Goal: Complete application form

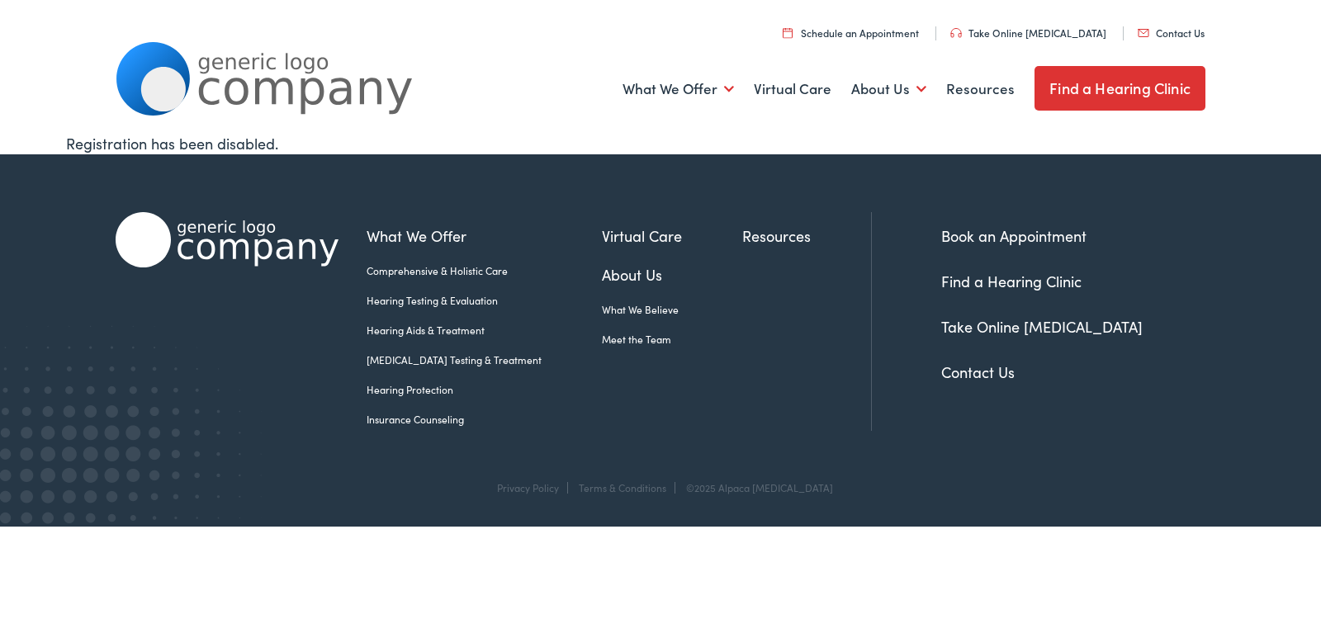
click at [984, 379] on link "Contact Us" at bounding box center [978, 372] width 74 height 21
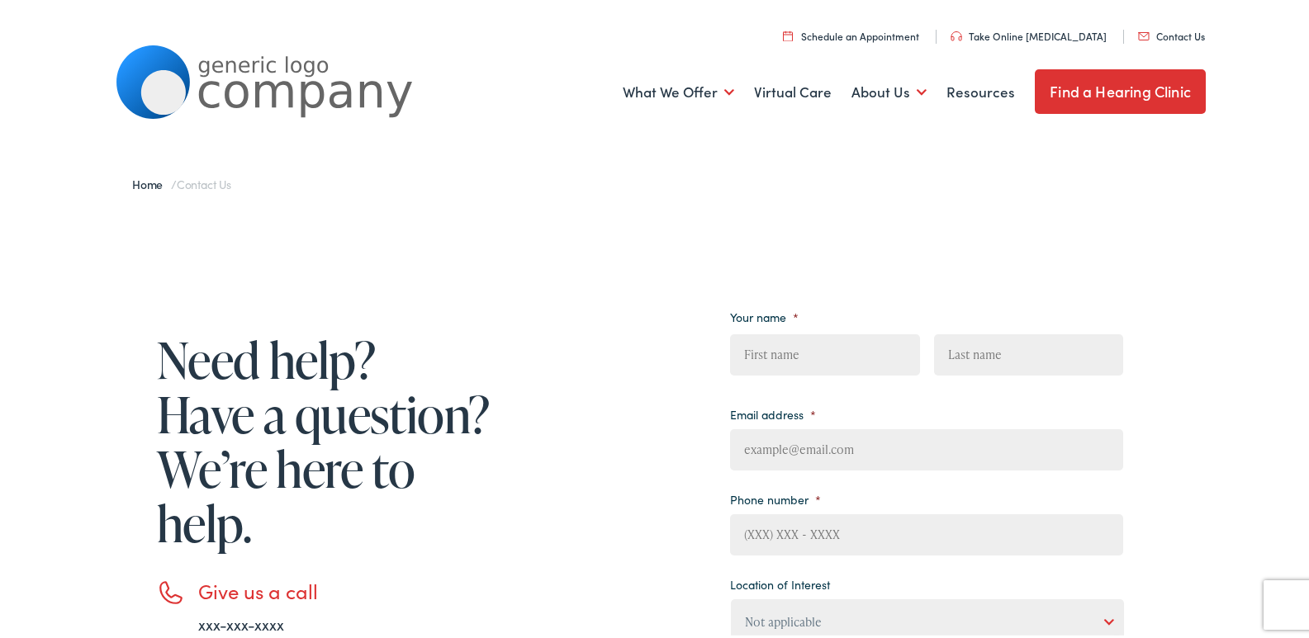
scroll to position [330, 0]
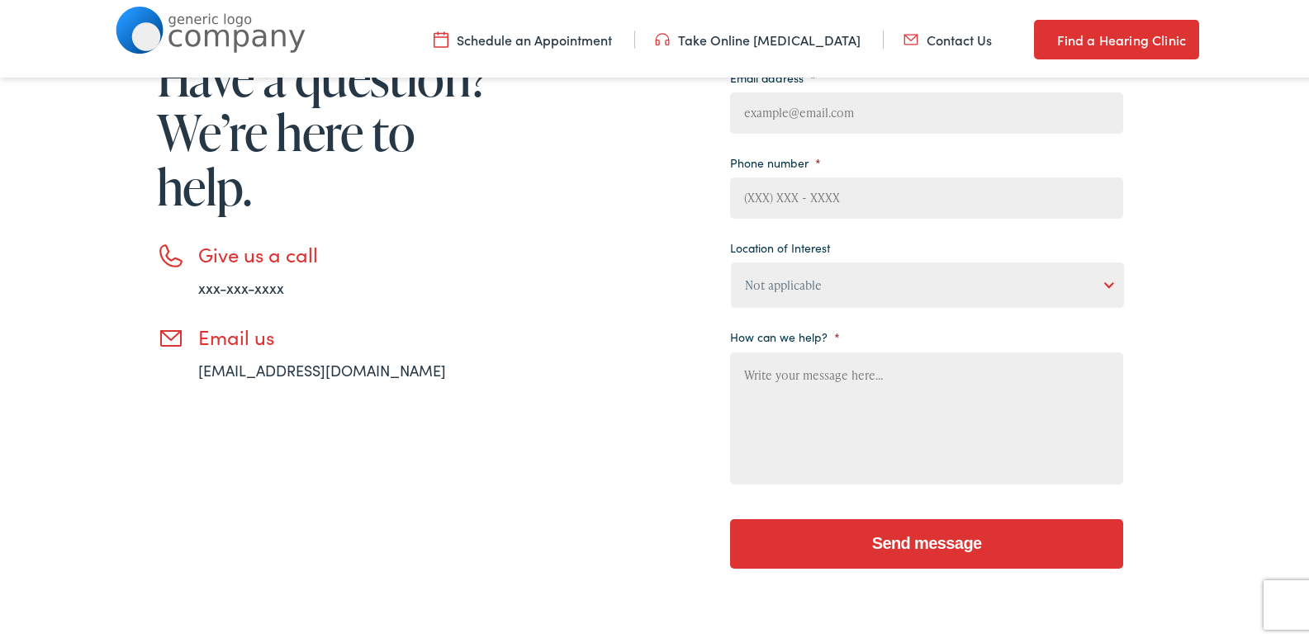
drag, startPoint x: 875, startPoint y: 388, endPoint x: 852, endPoint y: 291, distance: 100.2
click at [871, 324] on li "How can we help? *" at bounding box center [926, 403] width 393 height 164
paste textarea "Wikipedia is considered to be the World’s most significant tool for reference m…"
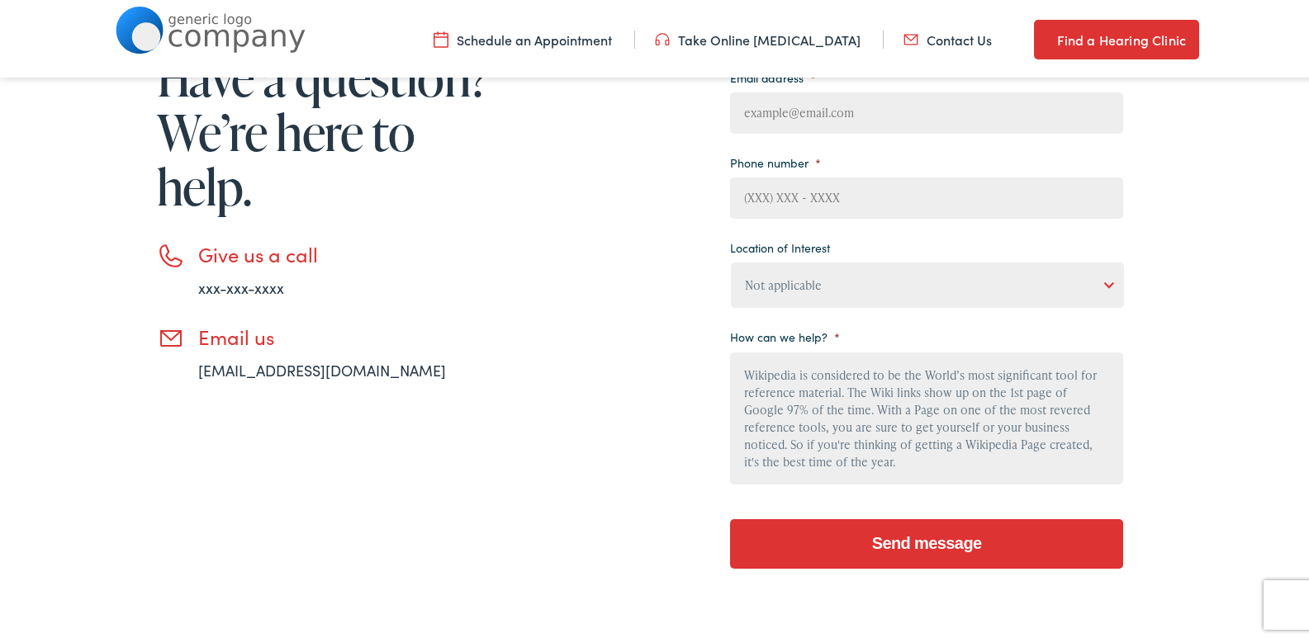
scroll to position [193, 0]
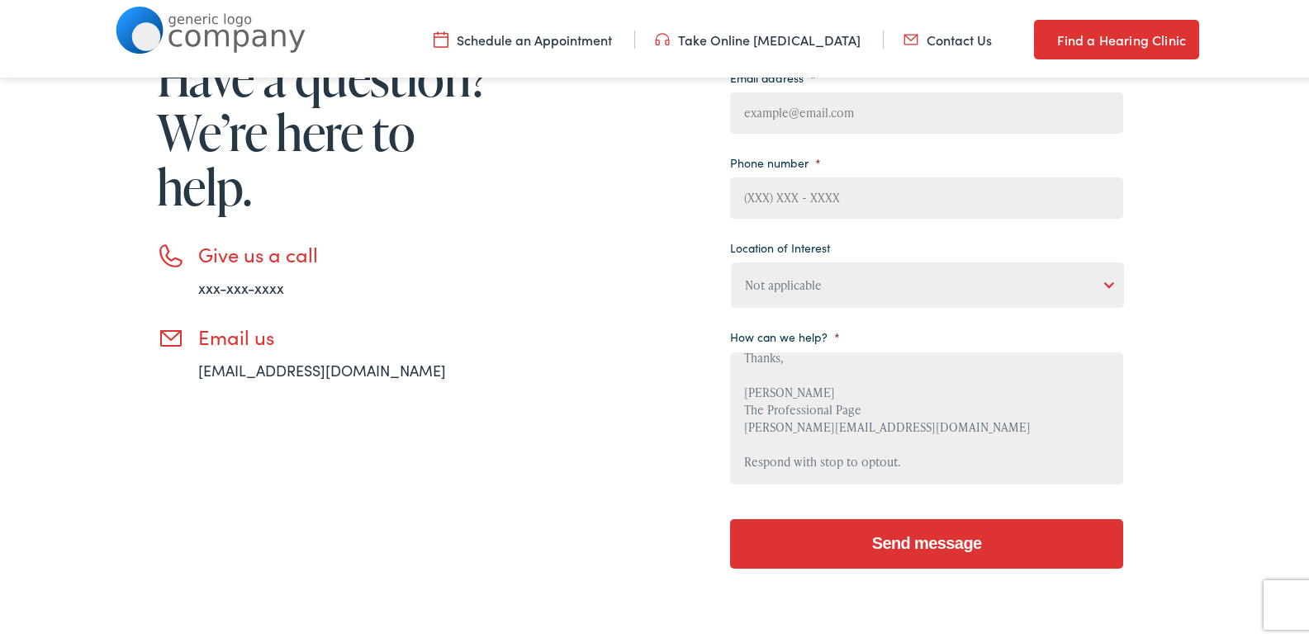
type textarea "Wikipedia is considered to be the World’s most significant tool for reference m…"
drag, startPoint x: 824, startPoint y: 274, endPoint x: 823, endPoint y: 299, distance: 24.8
click at [824, 274] on select "Not applicable [PERSON_NAME] [MEDICAL_DATA], Seguin Estes [MEDICAL_DATA], San […" at bounding box center [927, 281] width 393 height 45
select select "[PERSON_NAME] [MEDICAL_DATA], [GEOGRAPHIC_DATA]"
click at [731, 259] on select "Not applicable [PERSON_NAME] [MEDICAL_DATA], Seguin Estes [MEDICAL_DATA], San […" at bounding box center [927, 281] width 393 height 45
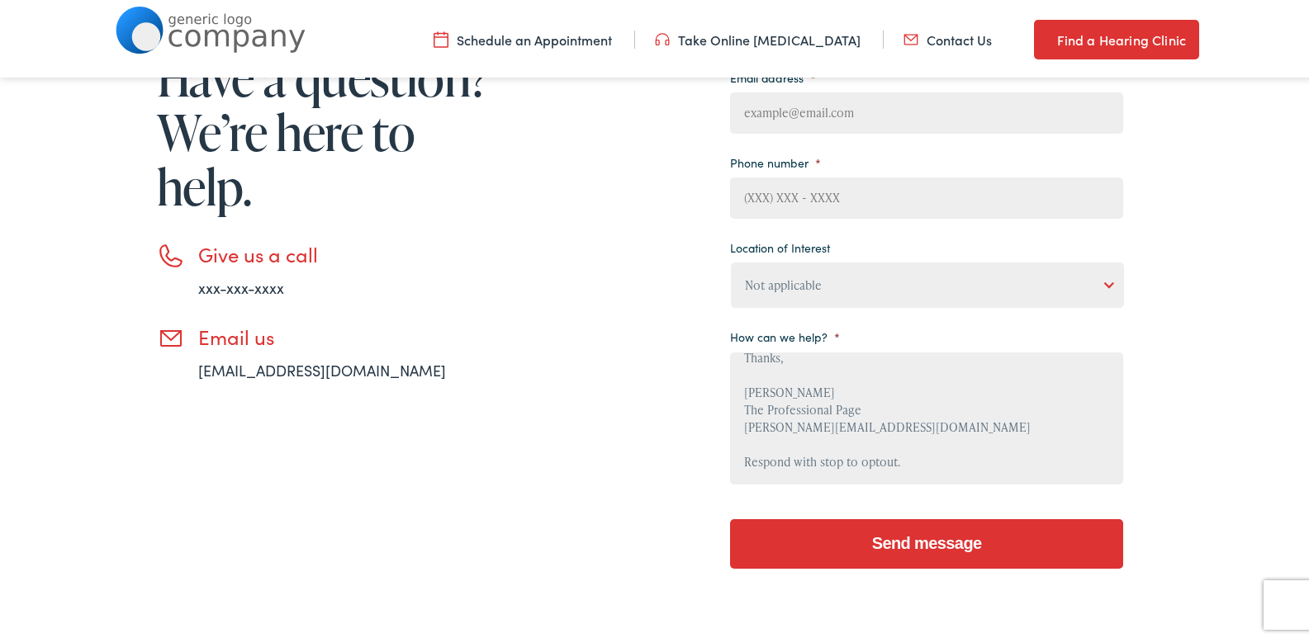
click at [782, 181] on input "Phone number *" at bounding box center [926, 194] width 393 height 41
type input "8149805065"
type input "[PERSON_NAME]"
type input "Waxman"
type input "[PERSON_NAME][EMAIL_ADDRESS][DOMAIN_NAME]"
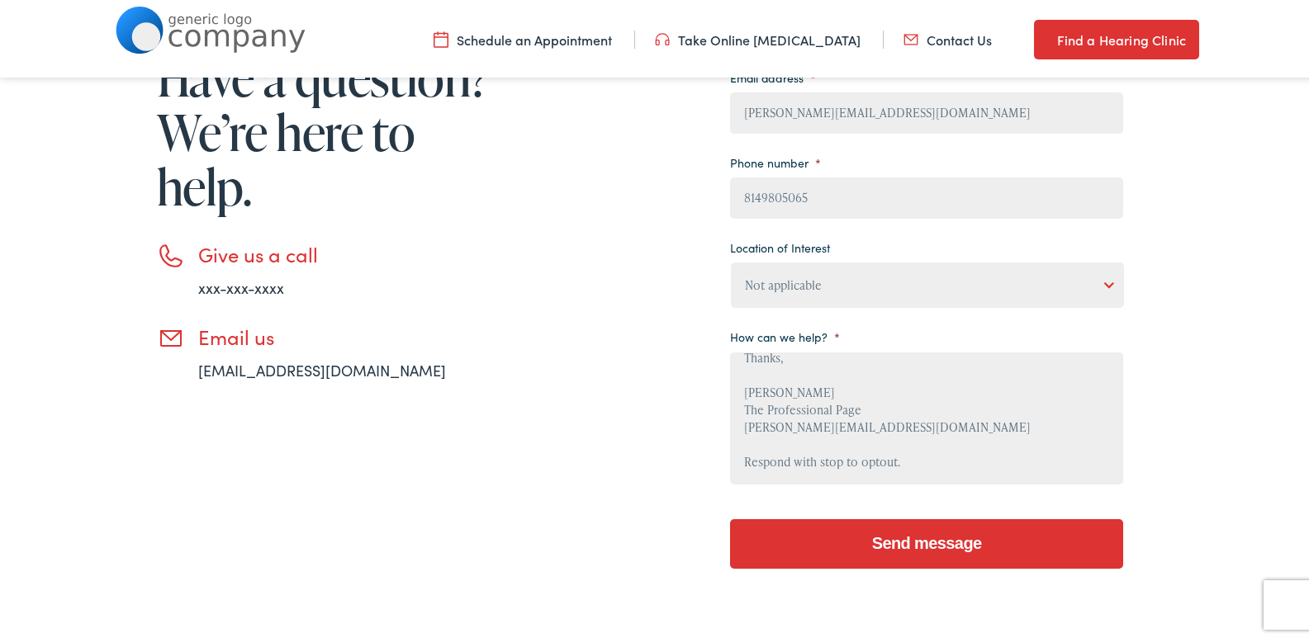
click at [926, 532] on input "Send message" at bounding box center [926, 541] width 393 height 50
click at [783, 534] on input "Send message" at bounding box center [926, 541] width 393 height 50
click at [873, 534] on input "Send message" at bounding box center [926, 541] width 393 height 50
